Goal: Information Seeking & Learning: Learn about a topic

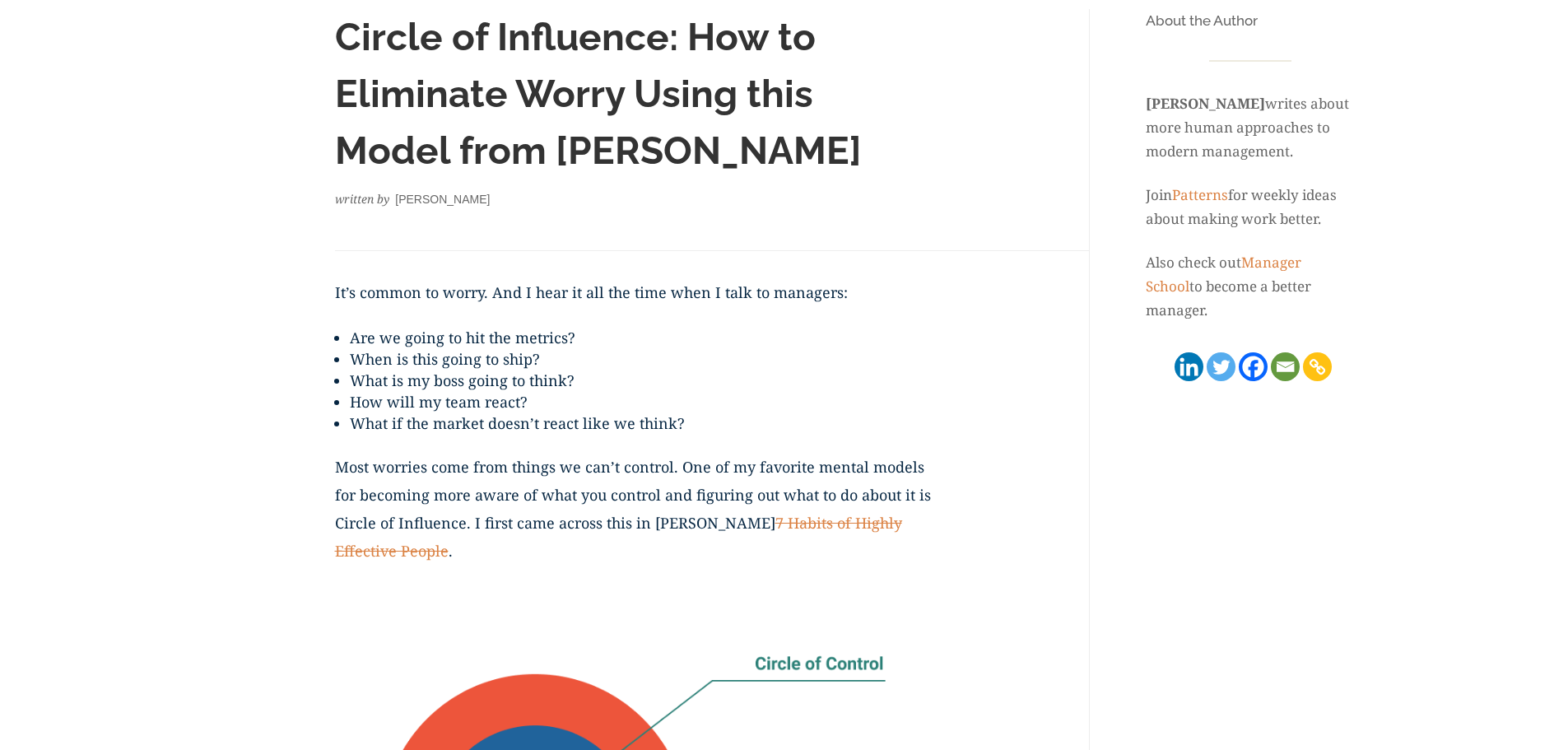
scroll to position [185, 0]
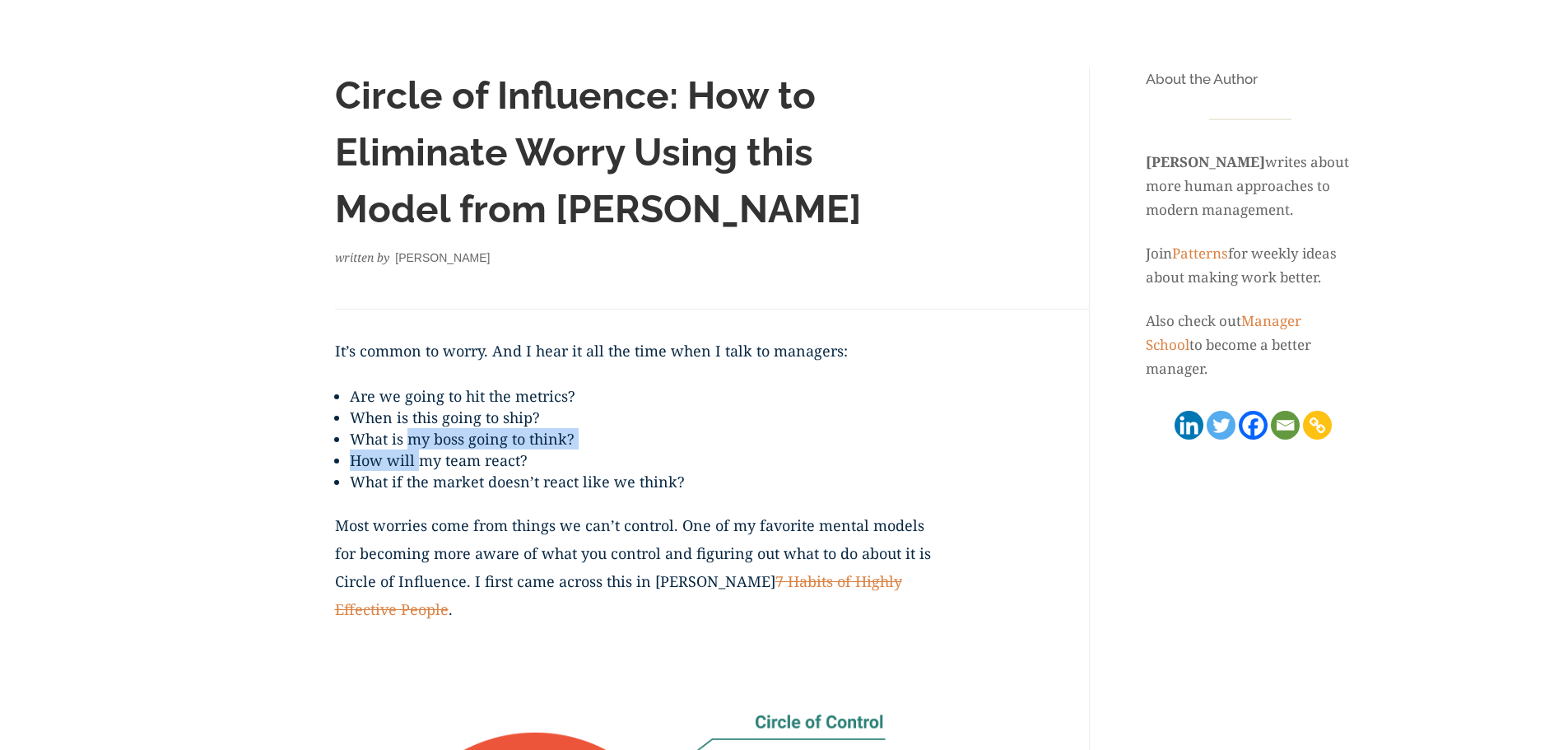
drag, startPoint x: 414, startPoint y: 442, endPoint x: 423, endPoint y: 454, distance: 15.0
click at [423, 454] on ul "Are we going to hit the metrics? When is this going to ship? What is my boss go…" at bounding box center [635, 448] width 601 height 126
click at [423, 454] on li "How will my team react?" at bounding box center [643, 460] width 586 height 22
click at [423, 474] on ul "Are we going to hit the metrics? When is this going to ship? What is my boss go…" at bounding box center [635, 448] width 601 height 126
click at [423, 474] on li "What if the market doesn’t react like we think?" at bounding box center [643, 482] width 586 height 22
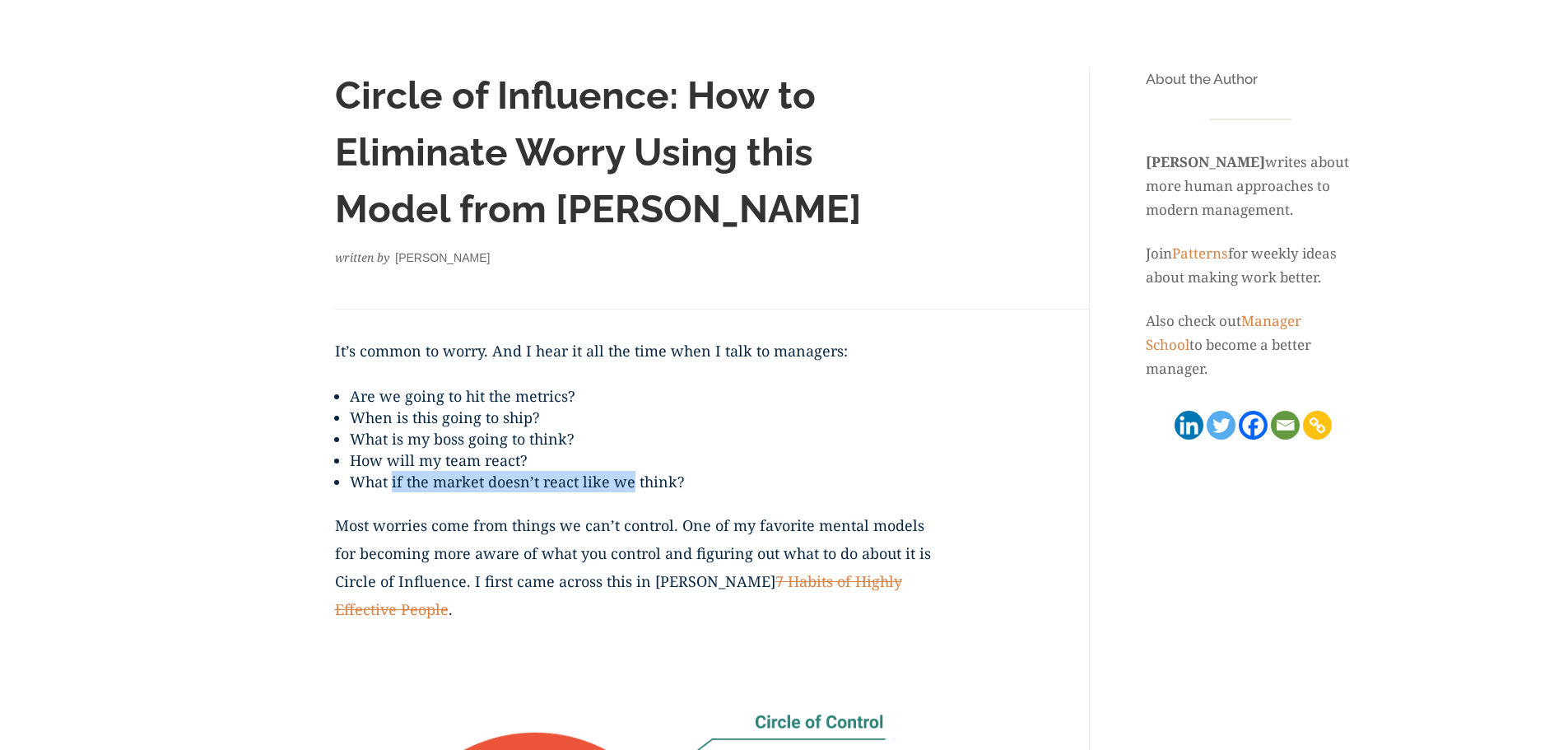
drag, startPoint x: 392, startPoint y: 482, endPoint x: 630, endPoint y: 490, distance: 238.1
click at [630, 490] on li "What if the market doesn’t react like we think?" at bounding box center [643, 482] width 586 height 22
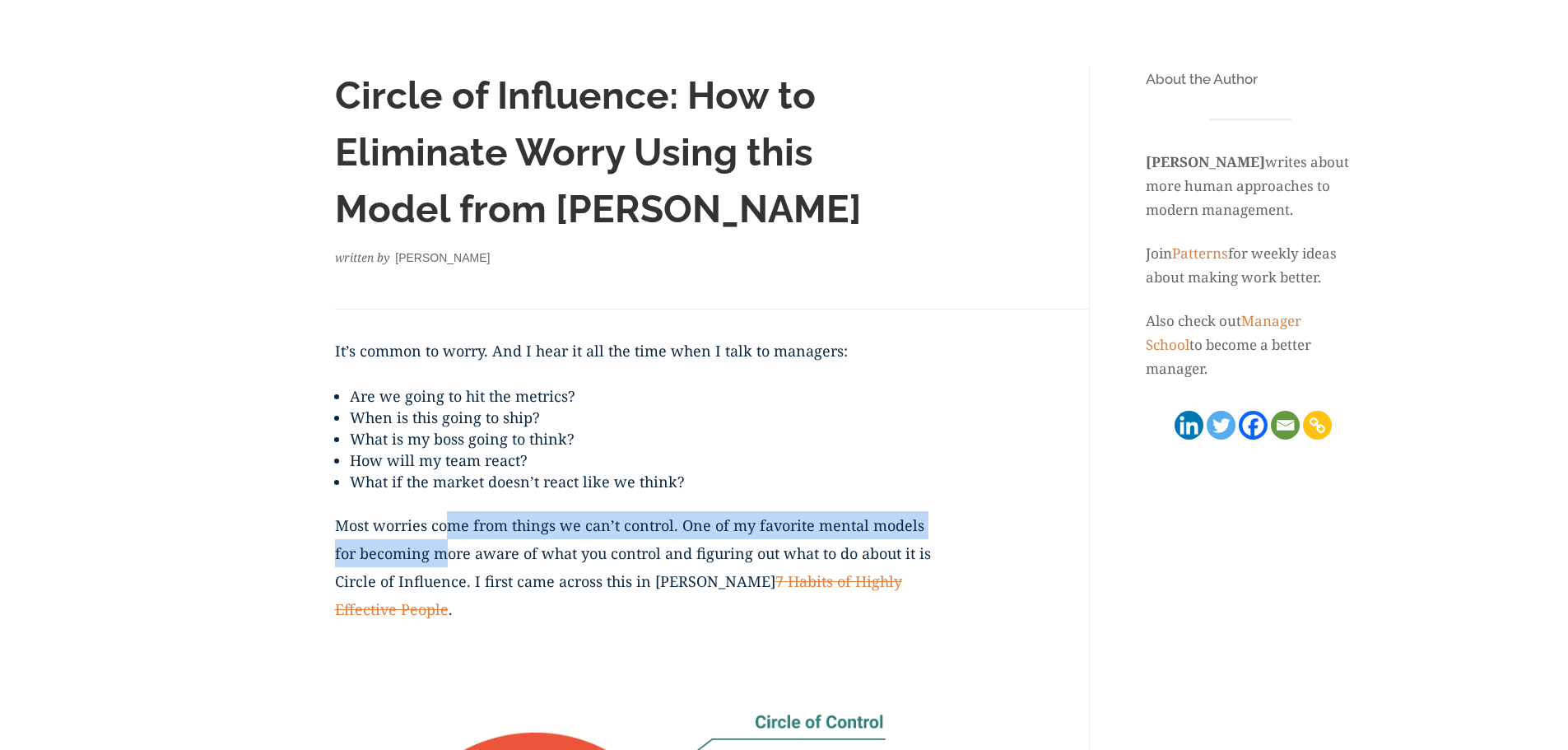
drag, startPoint x: 449, startPoint y: 528, endPoint x: 449, endPoint y: 542, distance: 14.0
click at [449, 542] on p "Most worries come from things we can’t control. One of my favorite mental model…" at bounding box center [635, 577] width 601 height 132
drag, startPoint x: 488, startPoint y: 527, endPoint x: 508, endPoint y: 551, distance: 31.2
click at [508, 551] on p "Most worries come from things we can’t control. One of my favorite mental model…" at bounding box center [635, 577] width 601 height 132
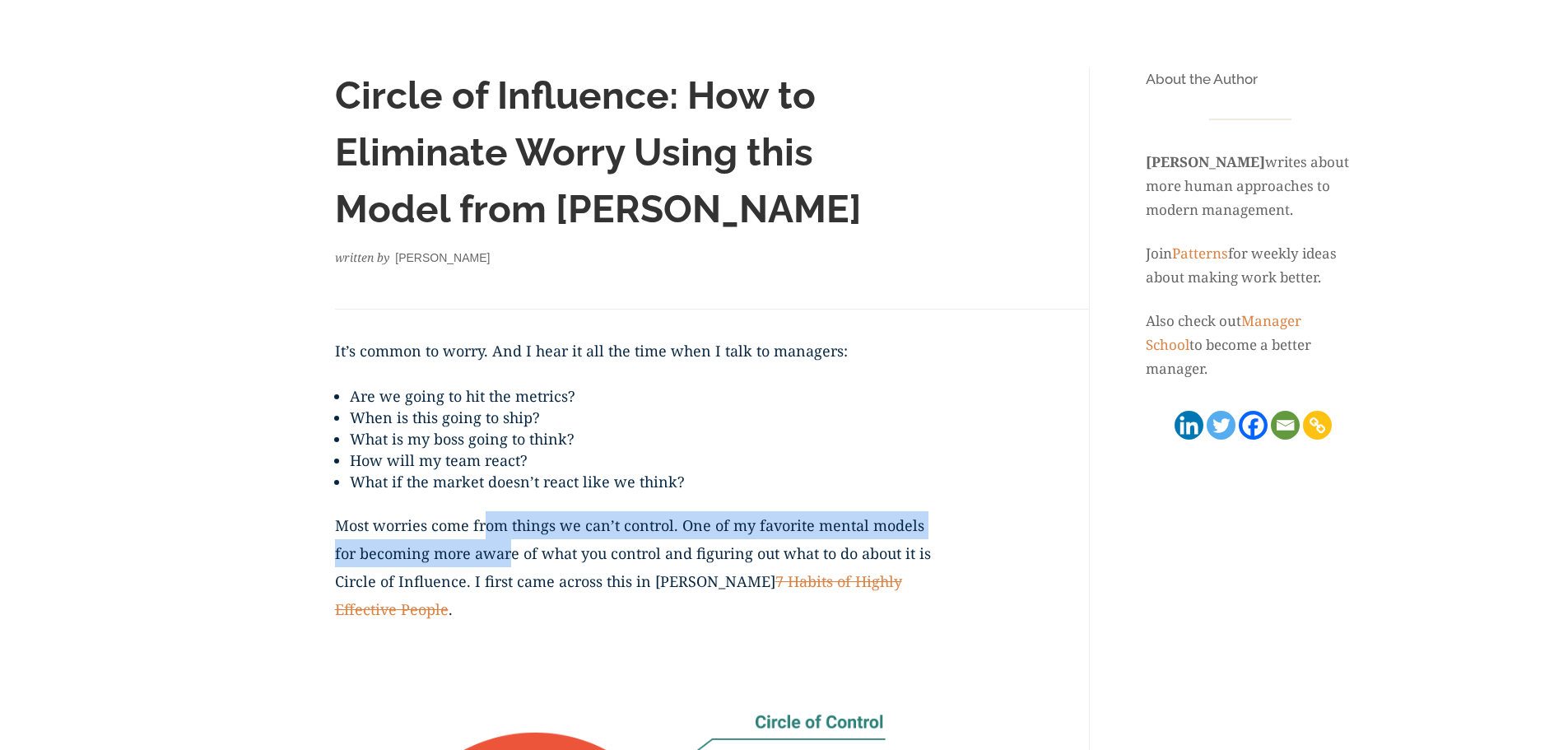
click at [508, 551] on p "Most worries come from things we can’t control. One of my favorite mental model…" at bounding box center [635, 577] width 601 height 132
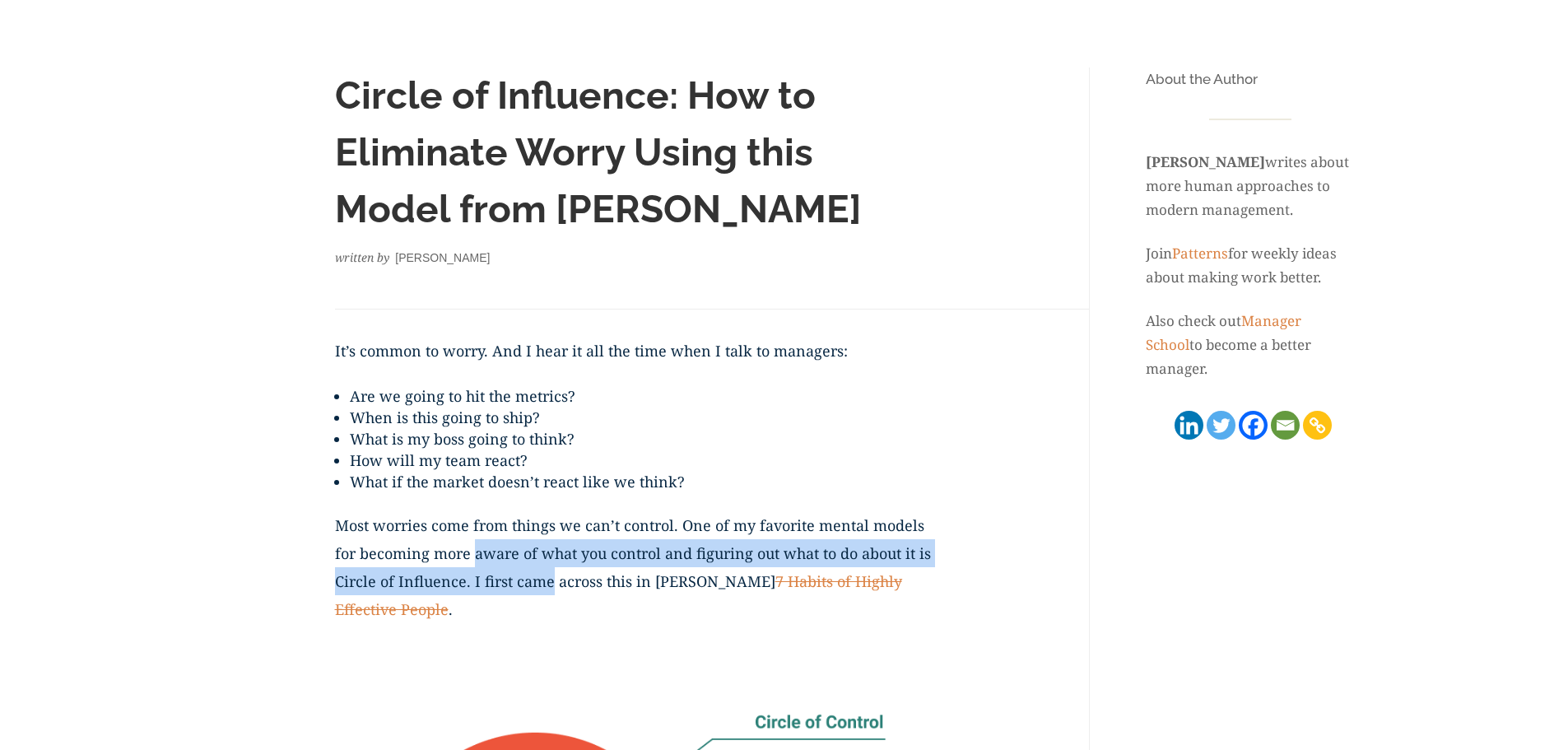
drag, startPoint x: 508, startPoint y: 551, endPoint x: 516, endPoint y: 571, distance: 21.5
click at [516, 571] on p "Most worries come from things we can’t control. One of my favorite mental model…" at bounding box center [635, 577] width 601 height 132
drag, startPoint x: 520, startPoint y: 552, endPoint x: 534, endPoint y: 568, distance: 21.3
click at [534, 568] on p "Most worries come from things we can’t control. One of my favorite mental model…" at bounding box center [635, 577] width 601 height 132
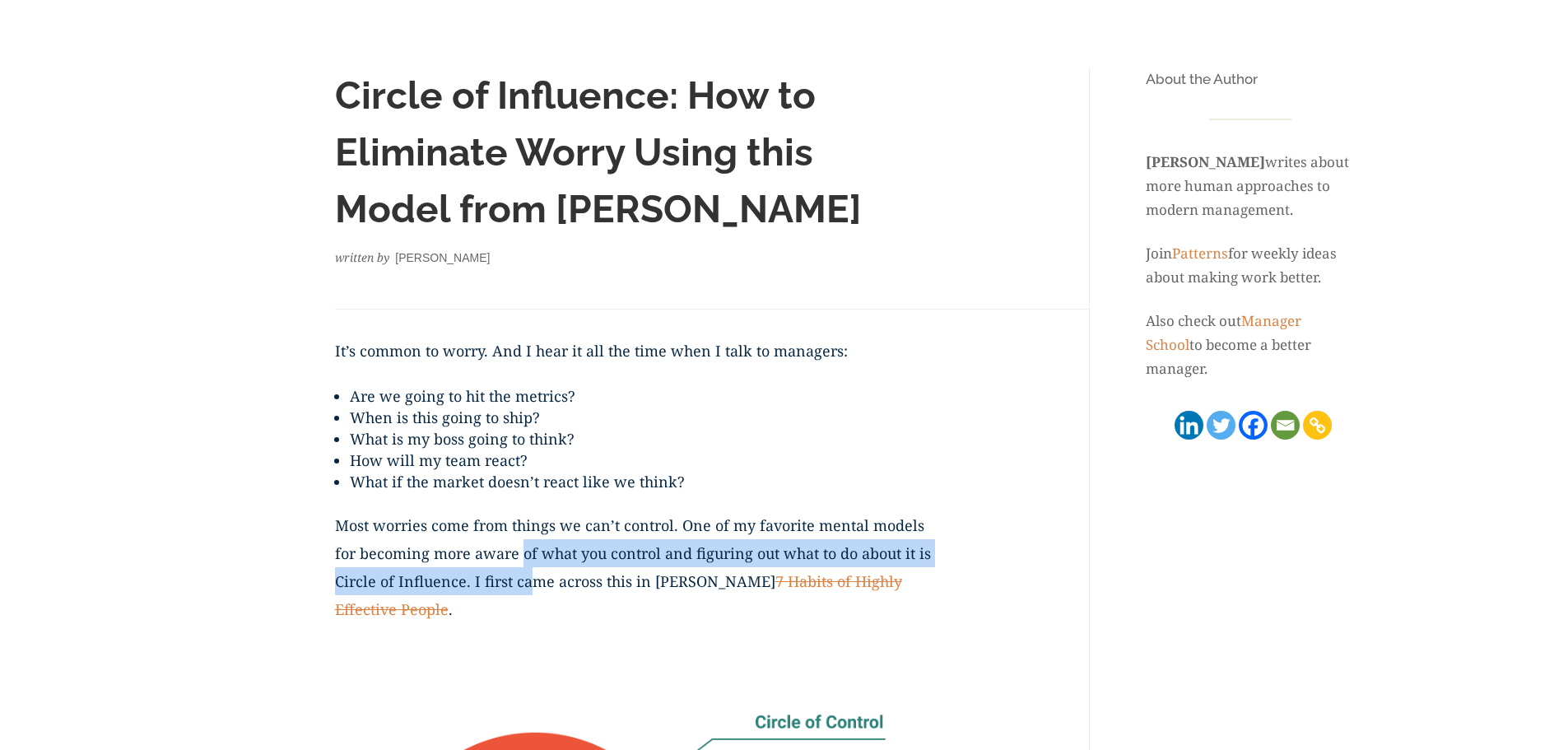
click at [534, 568] on p "Most worries come from things we can’t control. One of my favorite mental model…" at bounding box center [635, 577] width 601 height 132
drag, startPoint x: 503, startPoint y: 552, endPoint x: 511, endPoint y: 572, distance: 21.5
click at [511, 572] on p "Most worries come from things we can’t control. One of my favorite mental model…" at bounding box center [635, 577] width 601 height 132
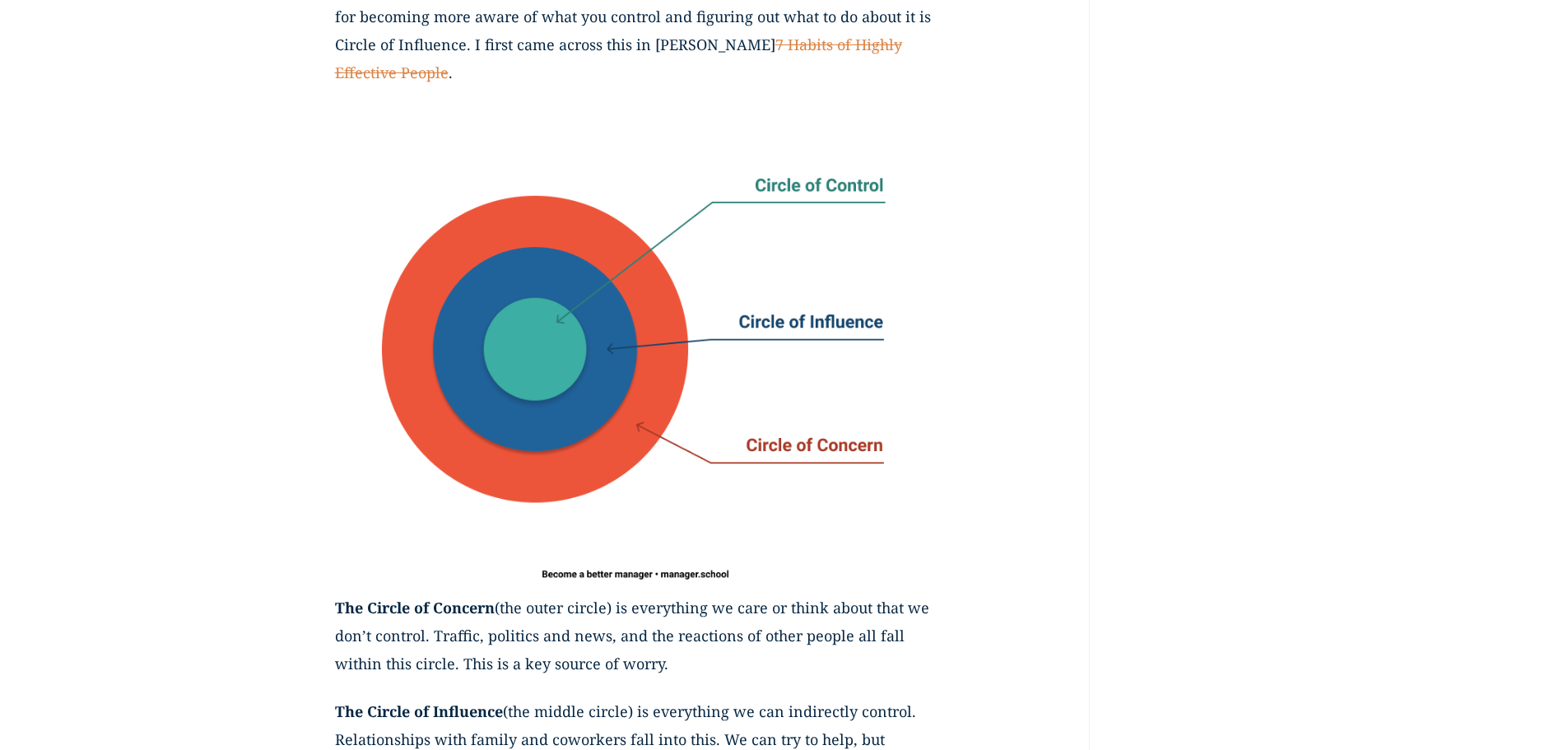
scroll to position [843, 0]
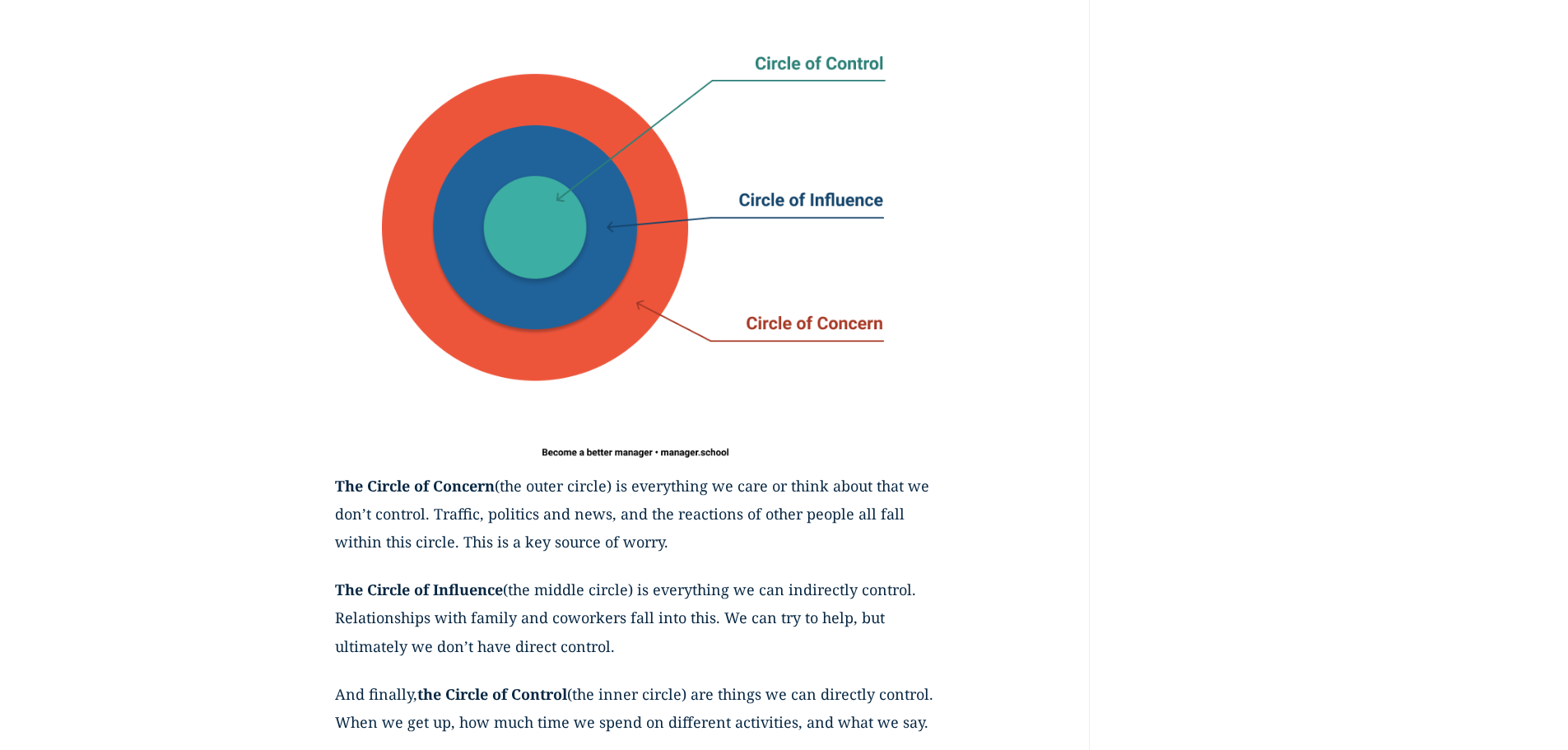
drag, startPoint x: 635, startPoint y: 504, endPoint x: 717, endPoint y: 539, distance: 89.2
click at [717, 539] on p "The Circle of Concern (the outer circle) is everything we care or think about t…" at bounding box center [635, 523] width 601 height 104
drag, startPoint x: 658, startPoint y: 510, endPoint x: 677, endPoint y: 534, distance: 30.6
click at [677, 534] on p "The Circle of Concern (the outer circle) is everything we care or think about t…" at bounding box center [635, 523] width 601 height 104
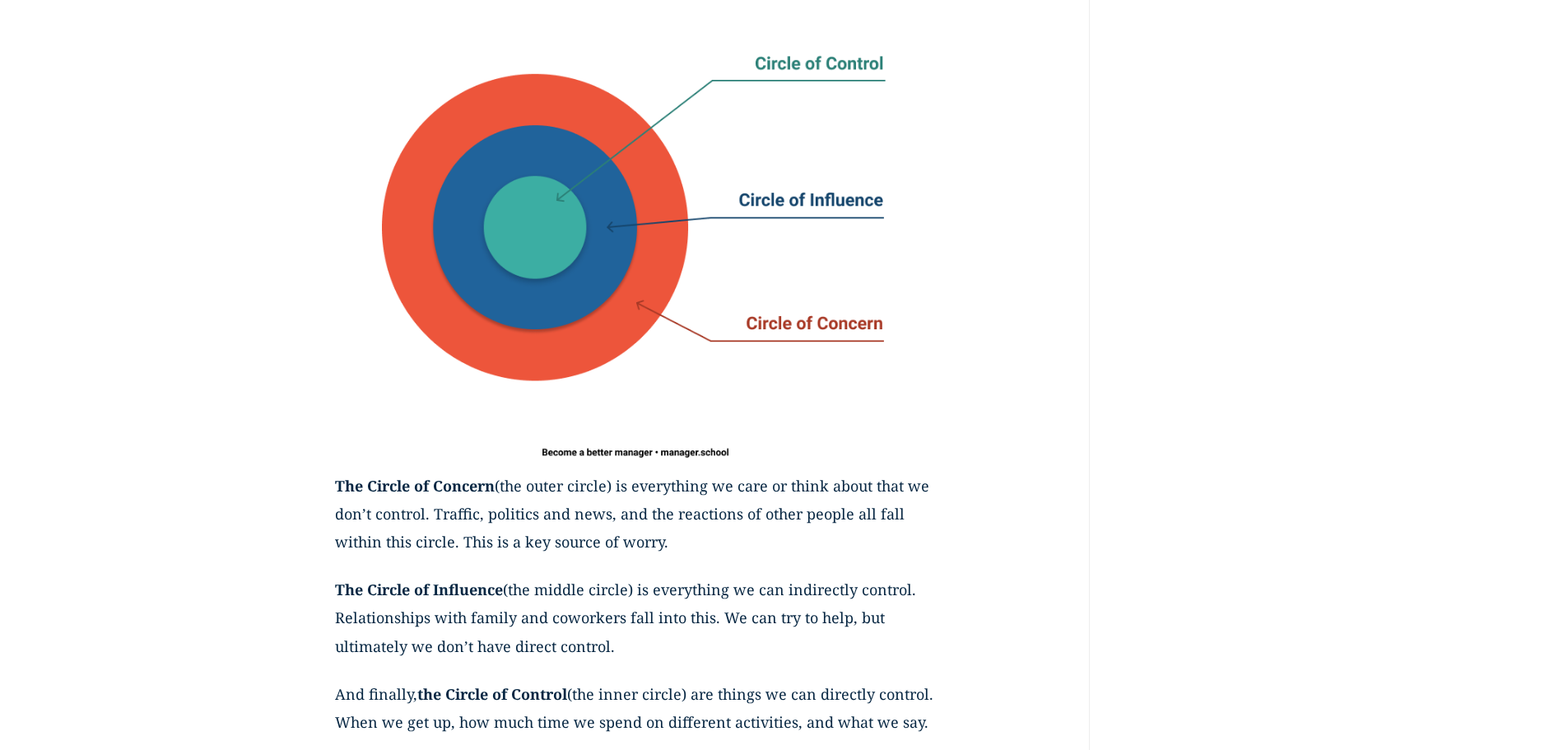
click at [677, 534] on p "The Circle of Concern (the outer circle) is everything we care or think about t…" at bounding box center [635, 523] width 601 height 104
drag, startPoint x: 662, startPoint y: 517, endPoint x: 670, endPoint y: 538, distance: 22.5
click at [670, 538] on p "The Circle of Concern (the outer circle) is everything we care or think about t…" at bounding box center [635, 523] width 601 height 104
drag, startPoint x: 540, startPoint y: 530, endPoint x: 708, endPoint y: 562, distance: 171.0
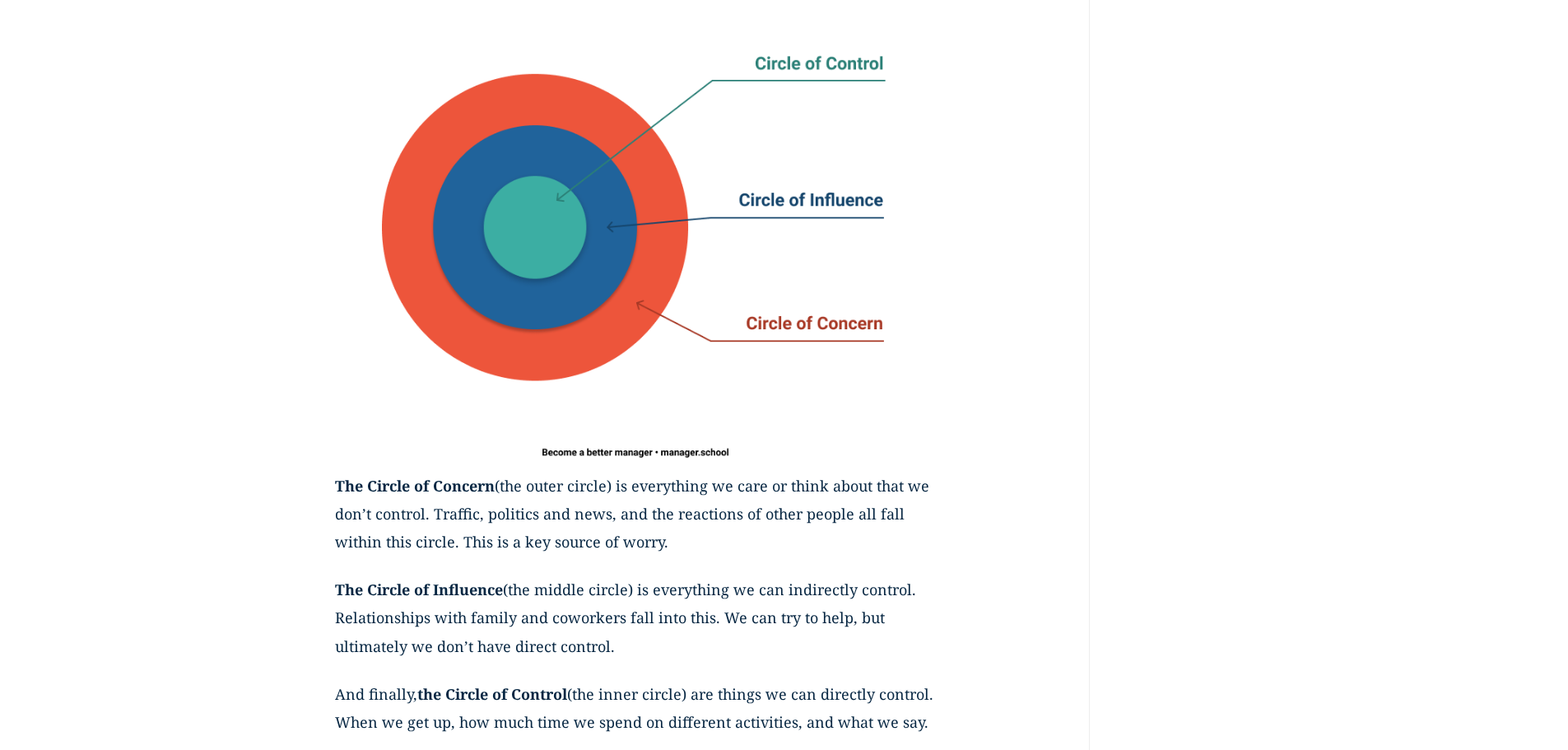
click at [708, 562] on p "The Circle of Concern (the outer circle) is everything we care or think about t…" at bounding box center [635, 523] width 601 height 104
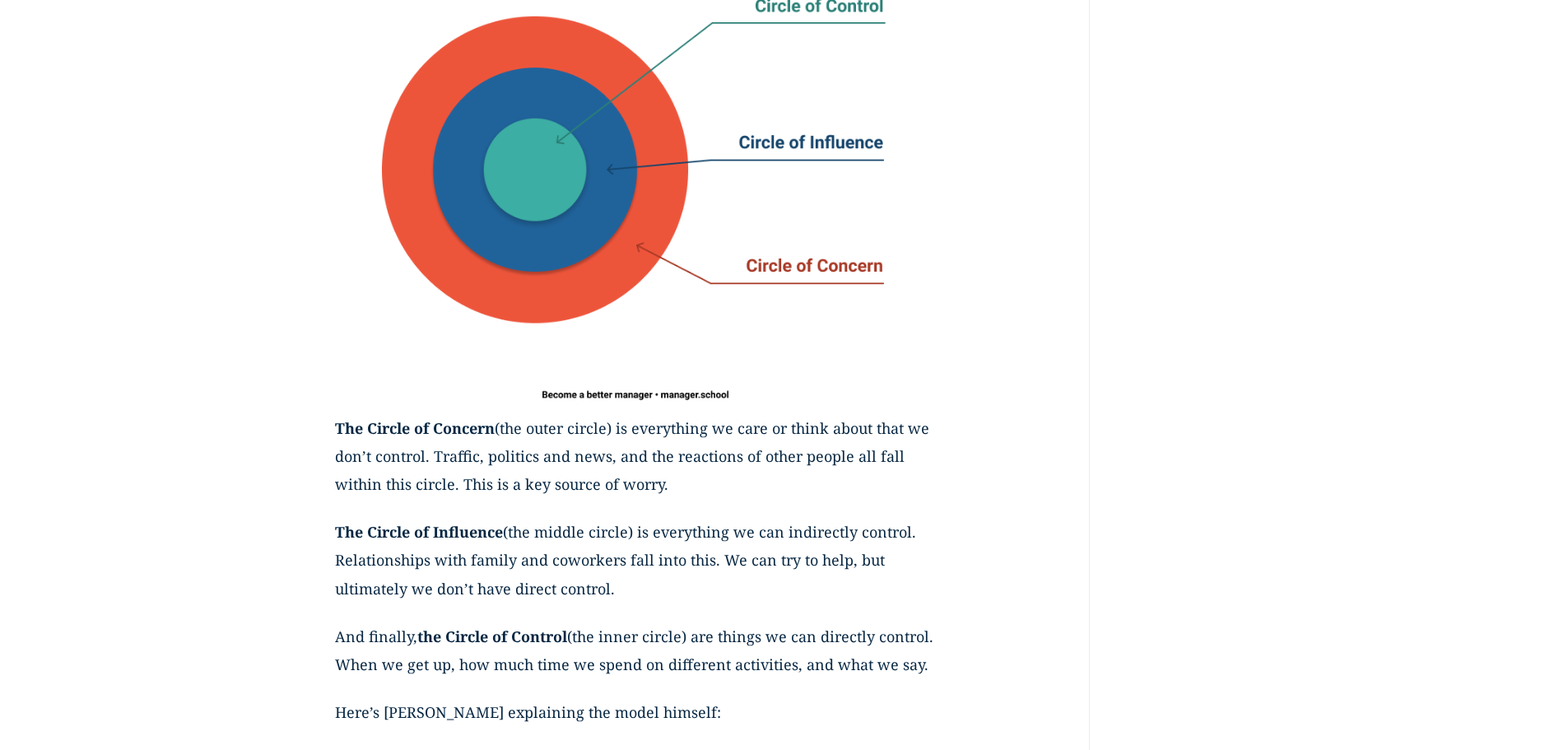
scroll to position [926, 0]
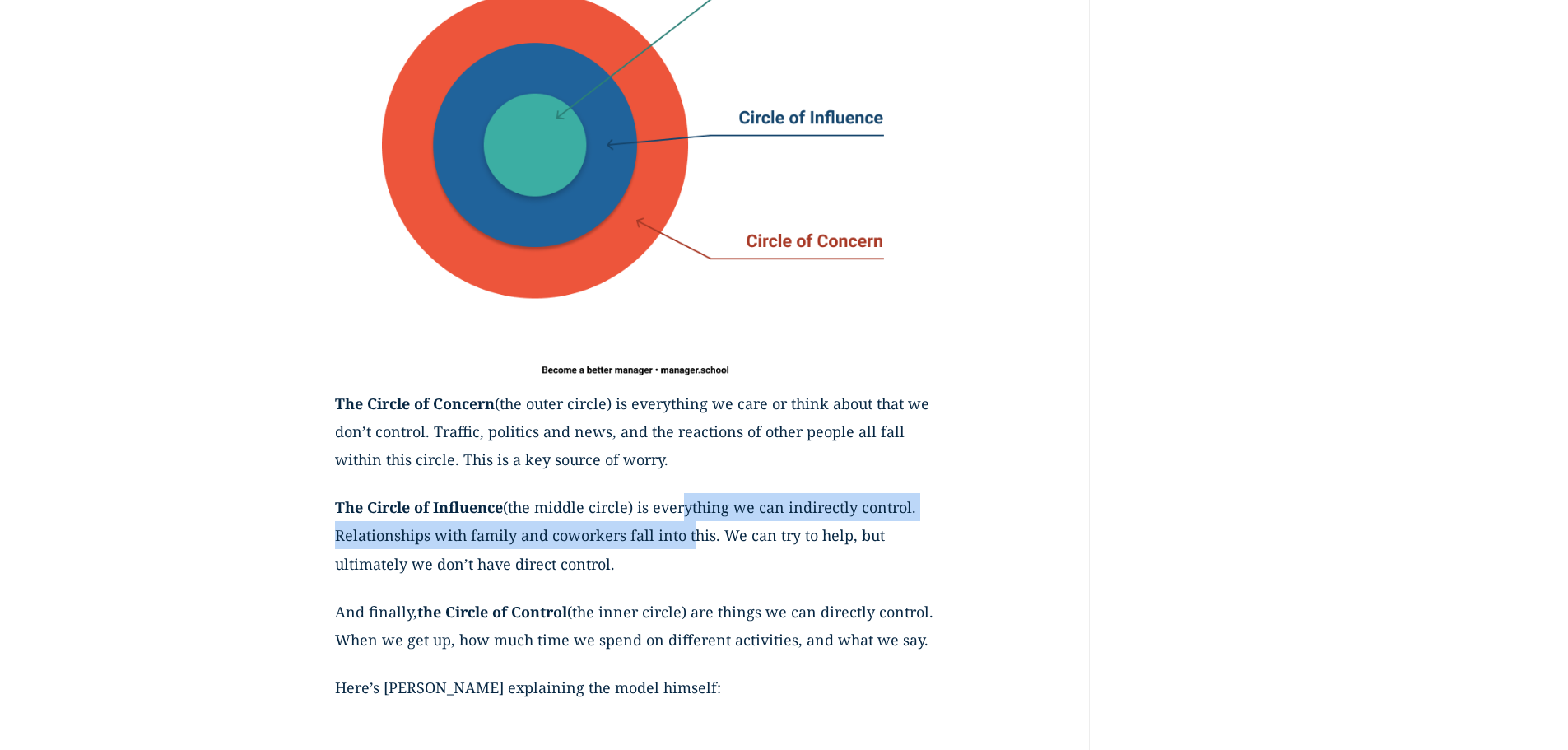
drag, startPoint x: 684, startPoint y: 514, endPoint x: 685, endPoint y: 527, distance: 13.0
click at [685, 527] on p "The Circle of Influence (the middle circle) is everything we can indirectly con…" at bounding box center [635, 545] width 601 height 104
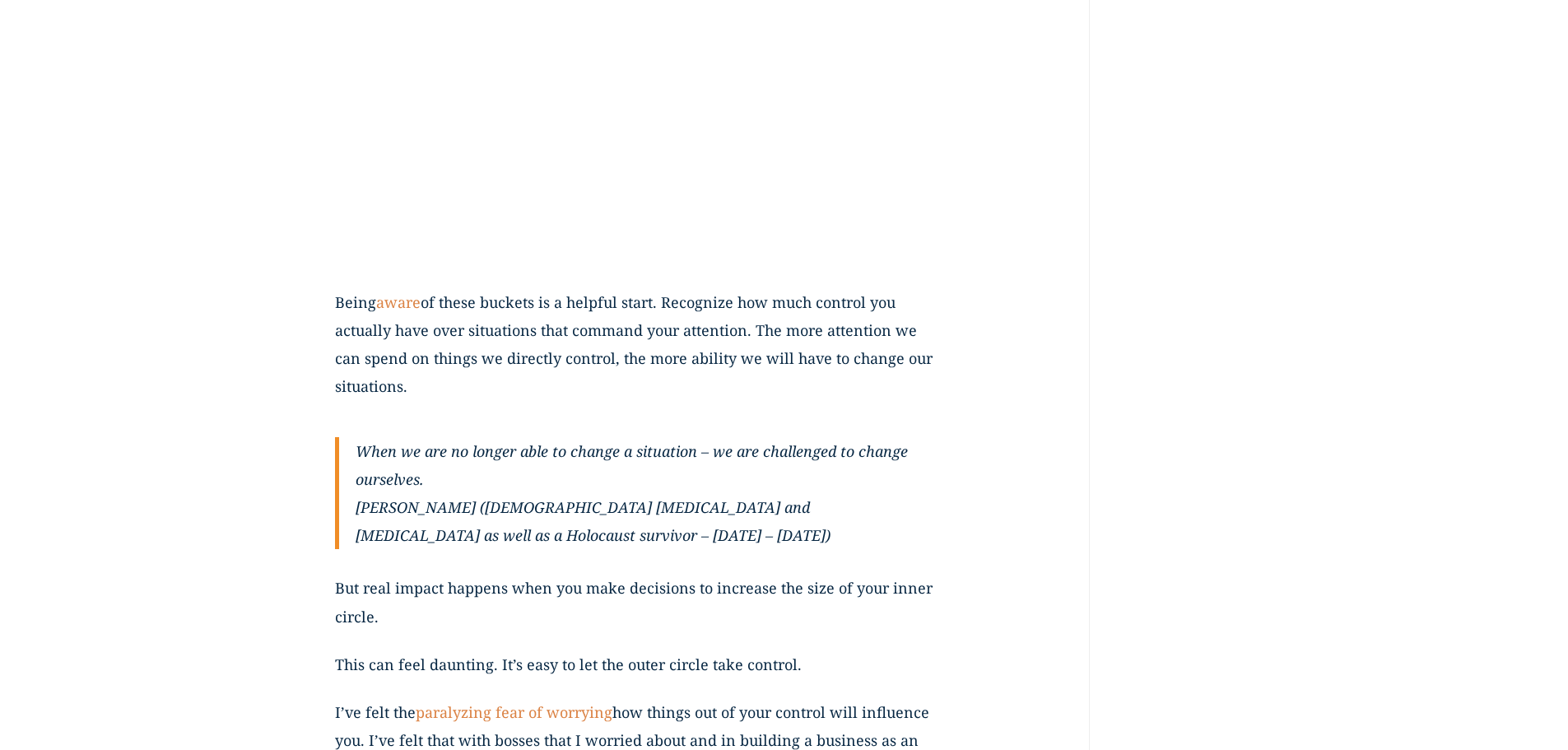
scroll to position [1831, 0]
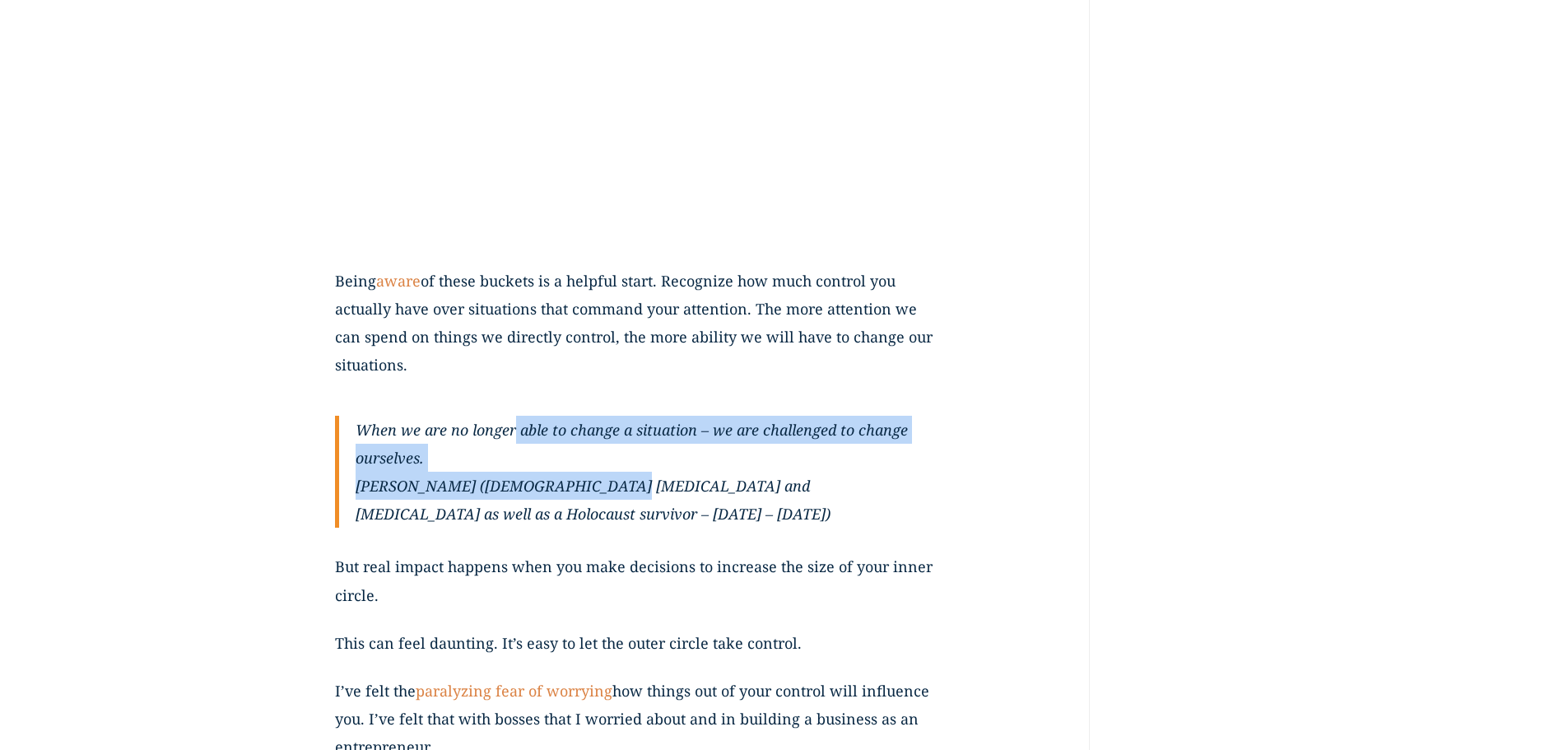
drag, startPoint x: 516, startPoint y: 452, endPoint x: 591, endPoint y: 518, distance: 99.9
click at [591, 518] on blockquote "When we are no longer able to change a situation – we are challenged to change …" at bounding box center [635, 472] width 601 height 112
click at [591, 518] on cite "[PERSON_NAME] ([DEMOGRAPHIC_DATA] [MEDICAL_DATA] and [MEDICAL_DATA] as well as …" at bounding box center [646, 499] width 580 height 56
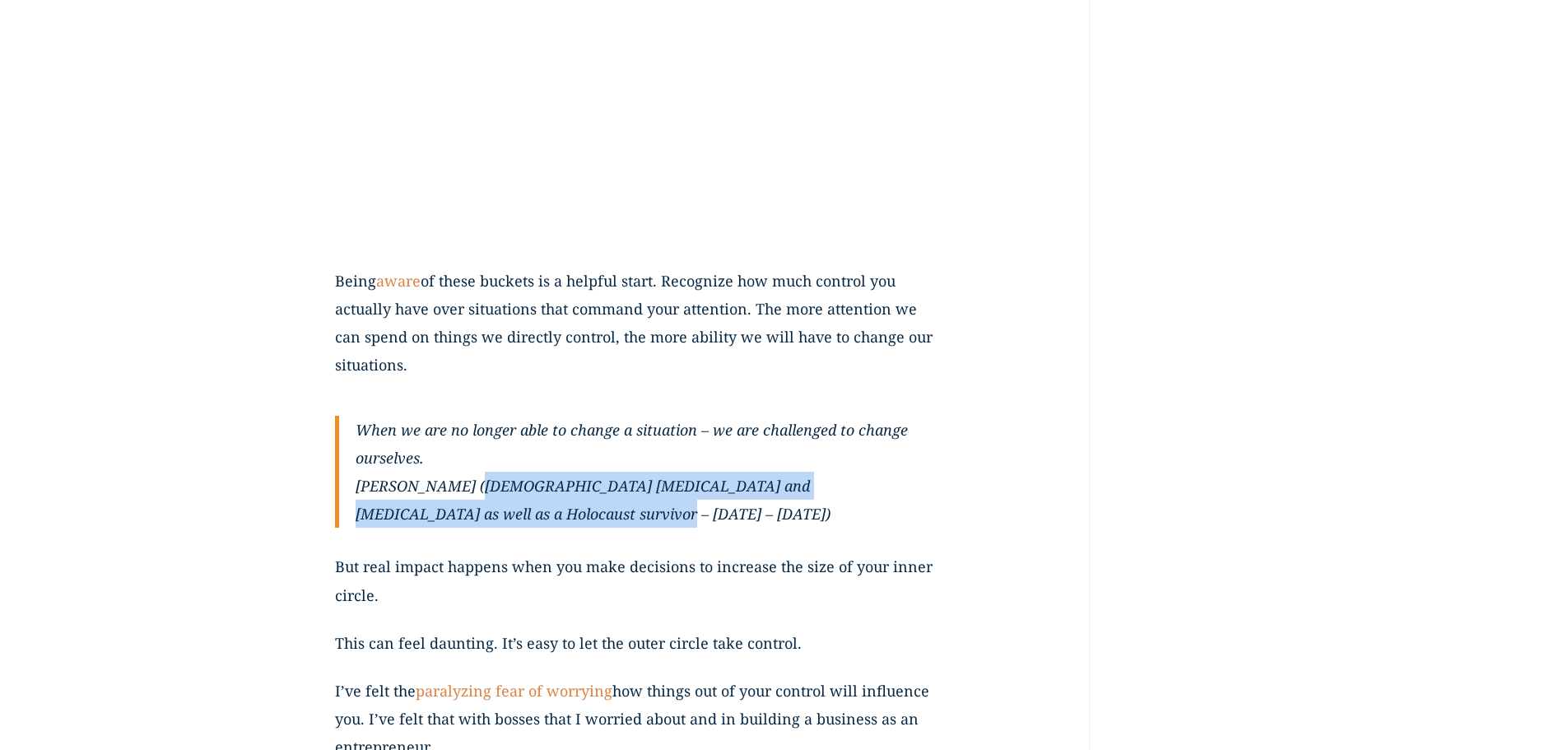
drag, startPoint x: 462, startPoint y: 518, endPoint x: 511, endPoint y: 537, distance: 52.6
click at [511, 528] on cite "[PERSON_NAME] ([DEMOGRAPHIC_DATA] [MEDICAL_DATA] and [MEDICAL_DATA] as well as …" at bounding box center [646, 499] width 580 height 56
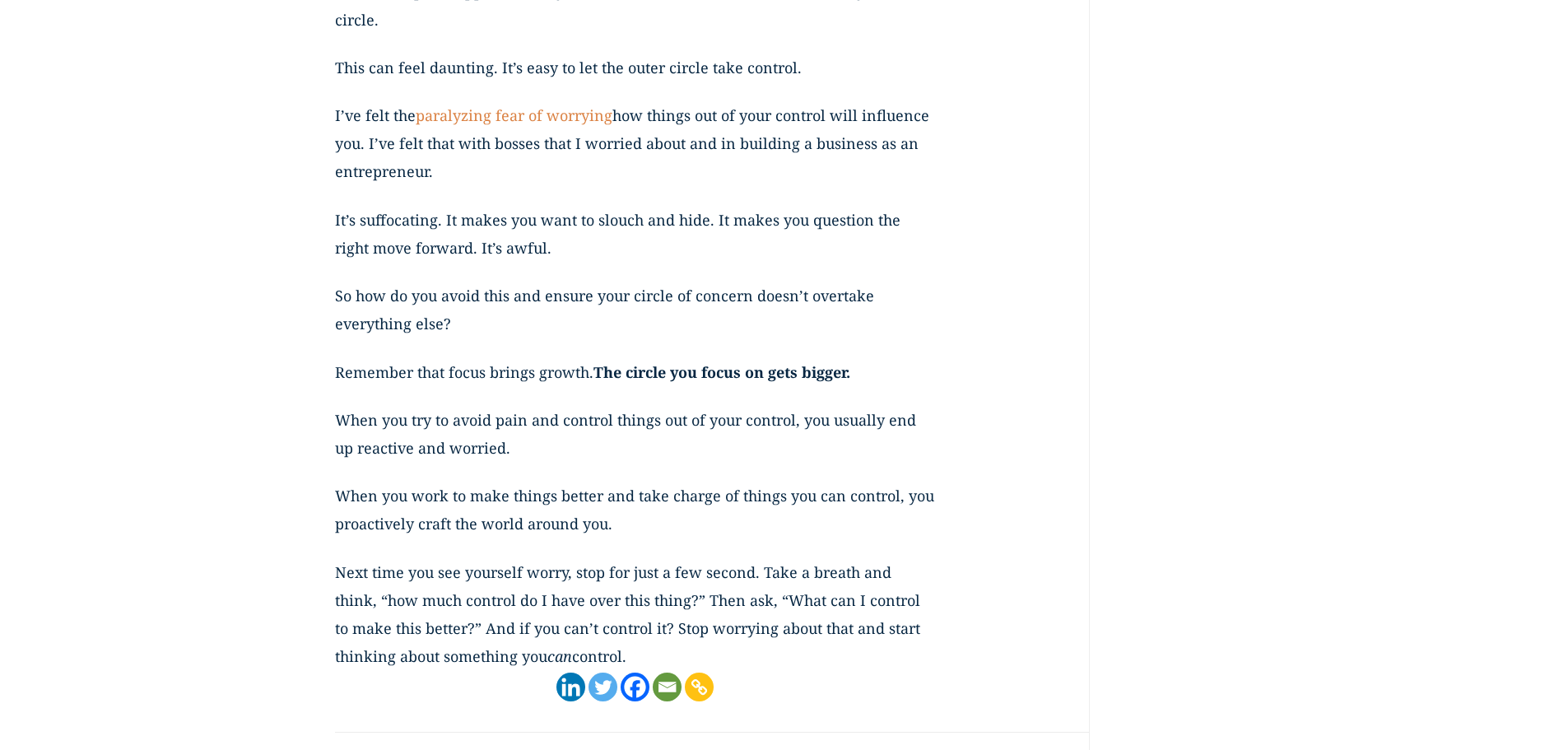
scroll to position [2408, 0]
drag, startPoint x: 465, startPoint y: 662, endPoint x: 572, endPoint y: 678, distance: 108.2
click at [572, 670] on p "Next time you see yourself worry, stop for just a few second. Take a breath and…" at bounding box center [635, 613] width 601 height 112
drag, startPoint x: 557, startPoint y: 663, endPoint x: 570, endPoint y: 680, distance: 21.4
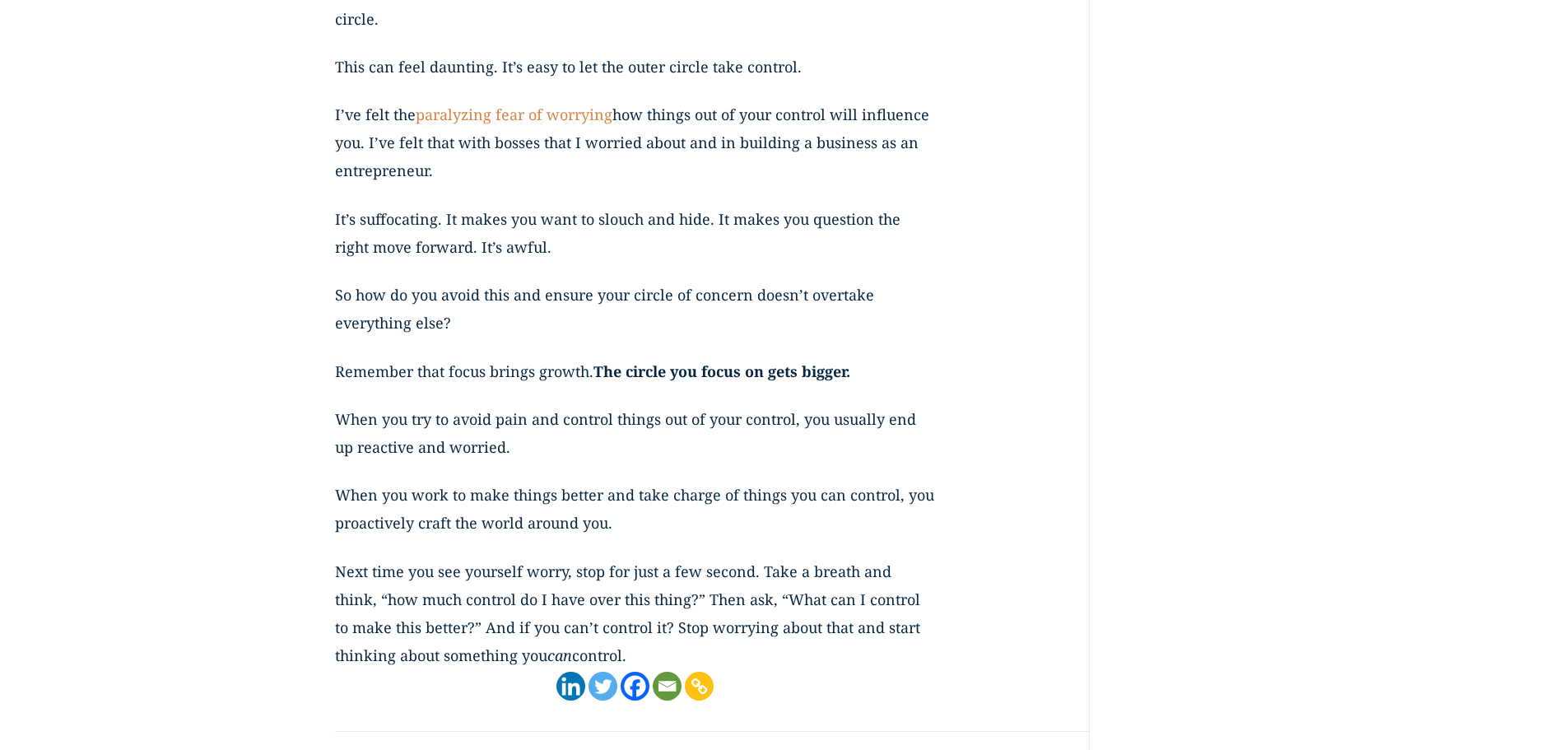
click at [570, 670] on p "Next time you see yourself worry, stop for just a few second. Take a breath and…" at bounding box center [635, 613] width 601 height 112
click at [540, 557] on p "When you work to make things better and take charge of things you can control, …" at bounding box center [635, 518] width 601 height 76
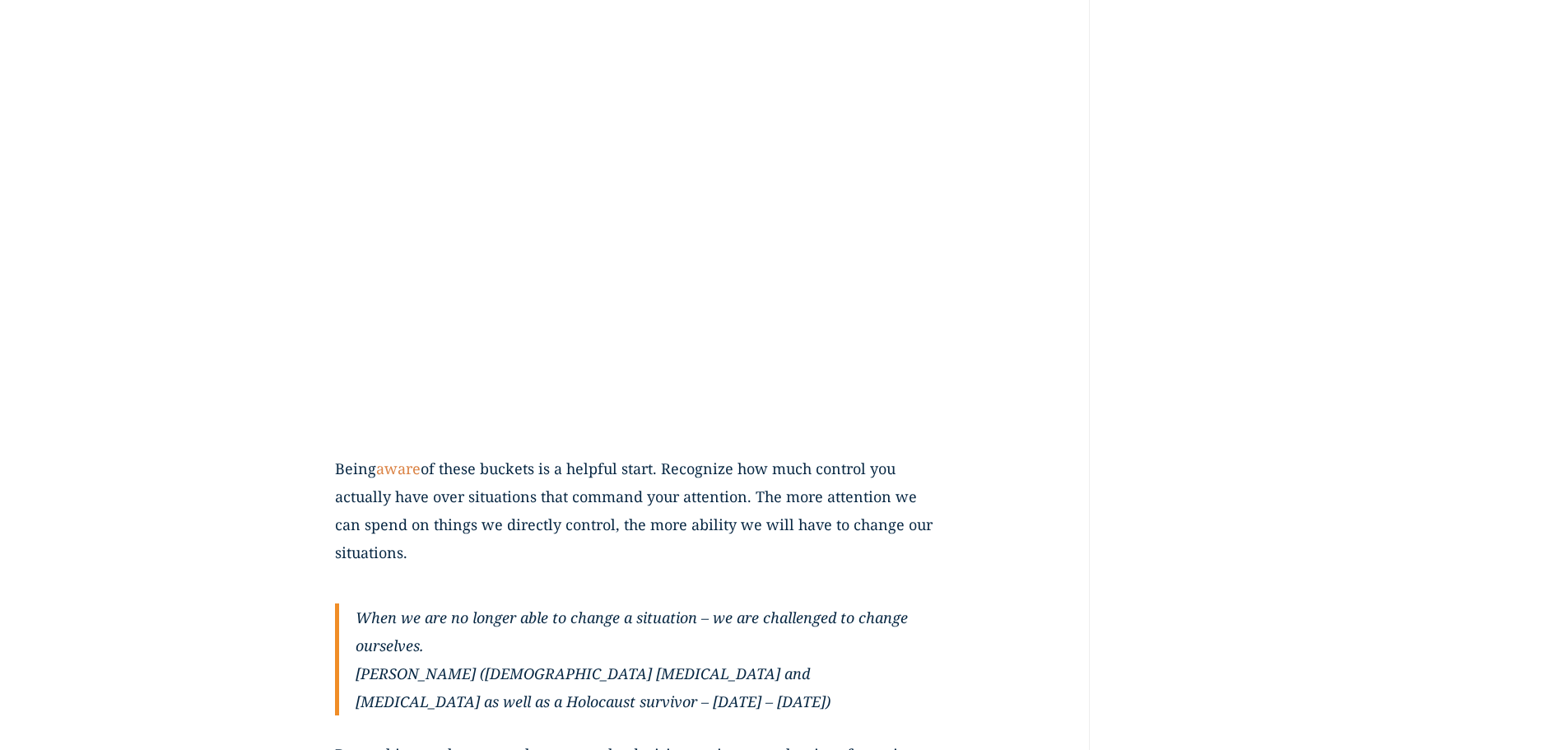
scroll to position [1502, 0]
